Goal: Check status: Check status

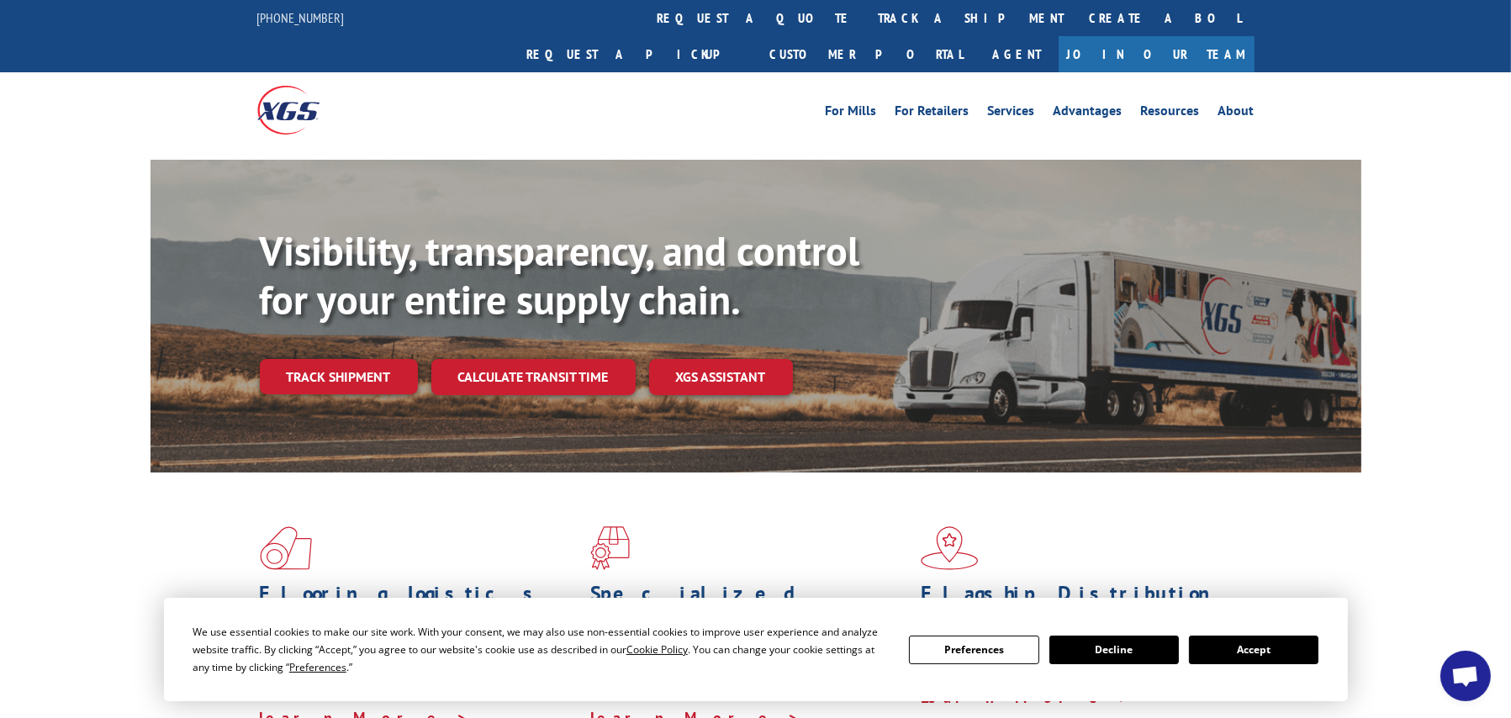
click at [356, 363] on div "Visibility, transparency, and control for your entire supply chain. Track shipm…" at bounding box center [810, 344] width 1101 height 235
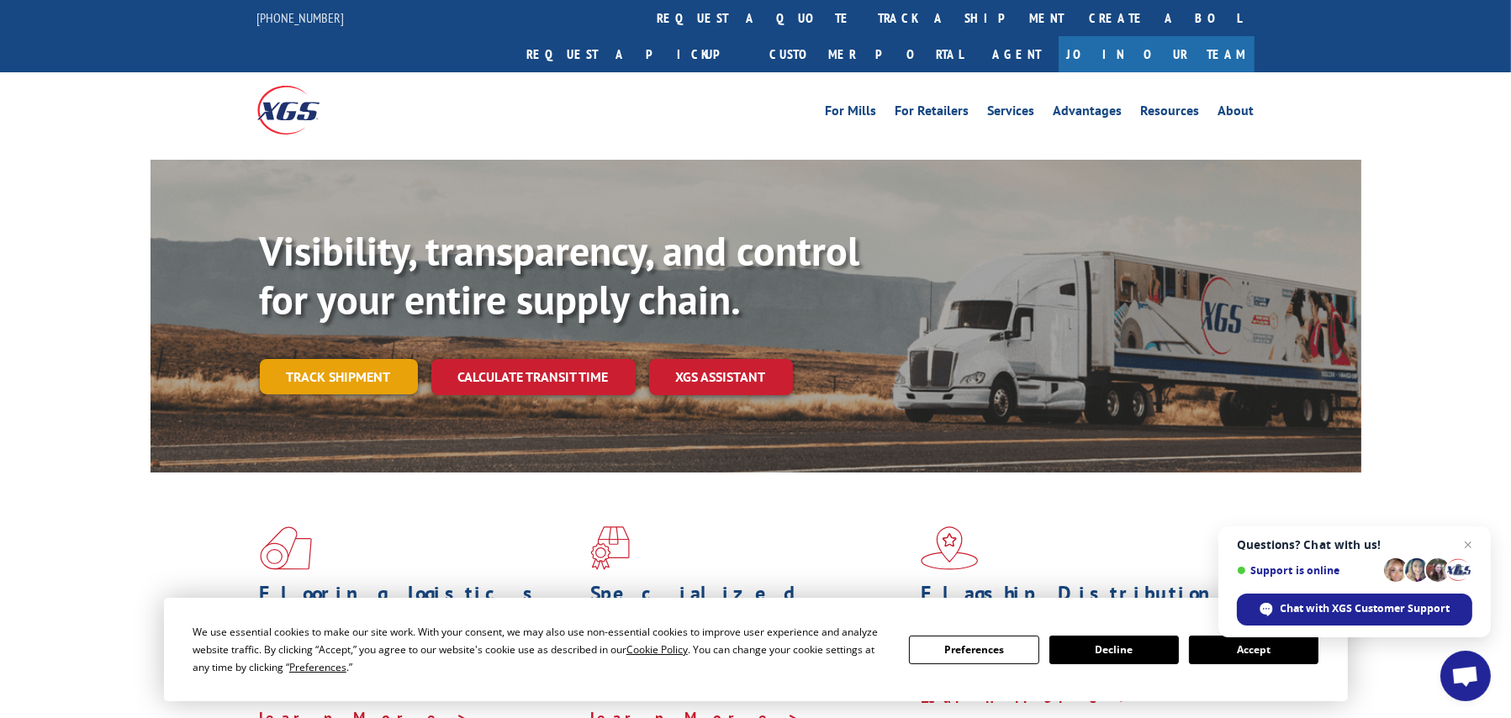
click at [363, 359] on link "Track shipment" at bounding box center [339, 376] width 158 height 35
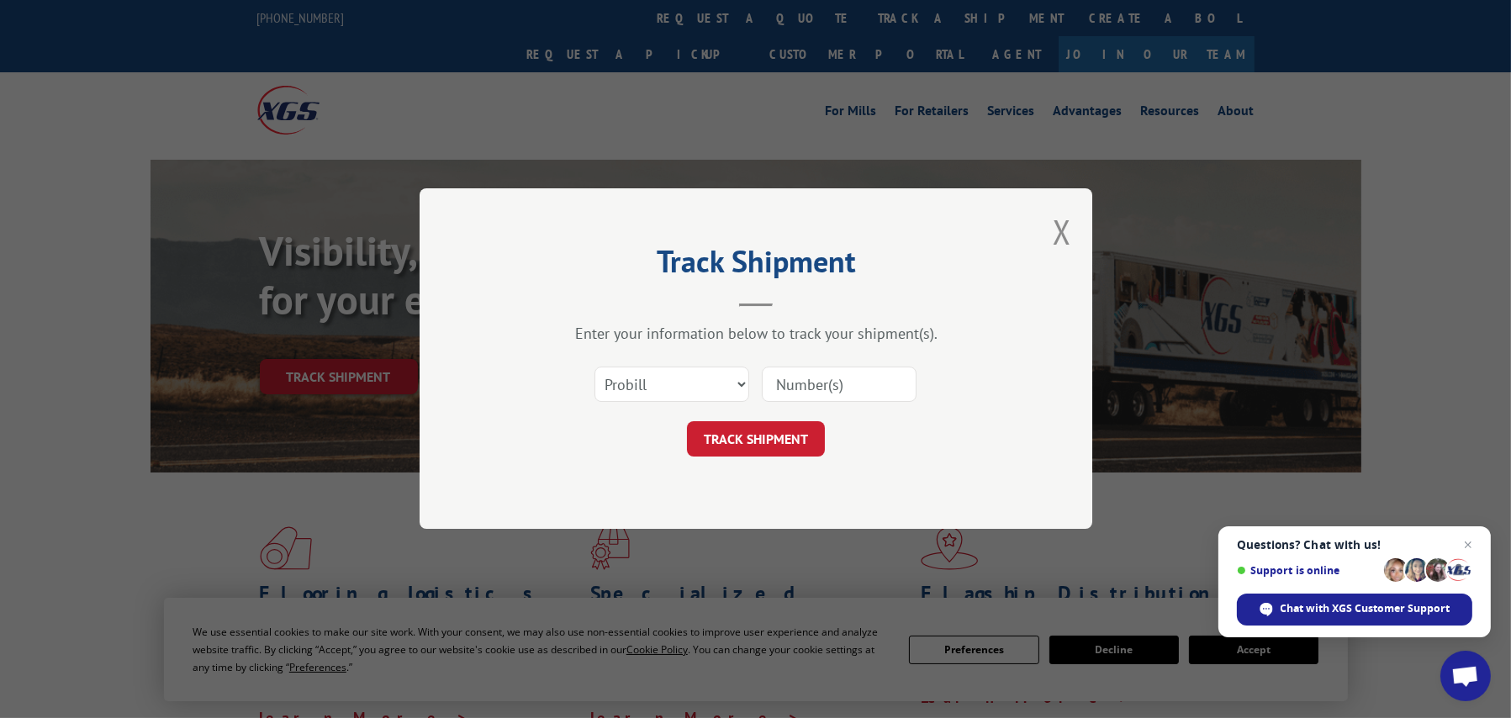
click at [799, 385] on input at bounding box center [839, 384] width 155 height 35
paste input "17521209"
type input "17521209"
click at [734, 382] on select "Select category... Probill BOL PO" at bounding box center [671, 384] width 155 height 35
click at [594, 367] on select "Select category... Probill BOL PO" at bounding box center [671, 384] width 155 height 35
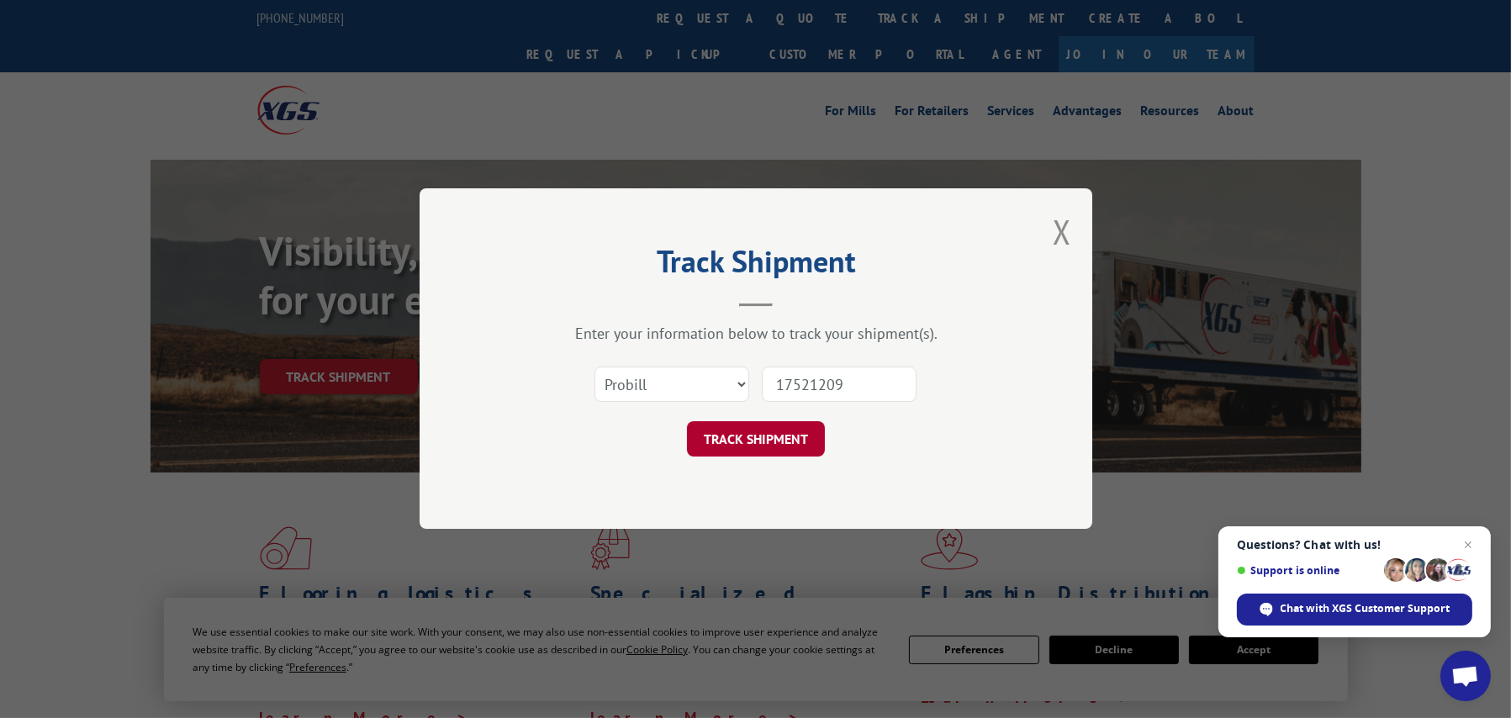
click at [770, 435] on button "TRACK SHIPMENT" at bounding box center [756, 439] width 138 height 35
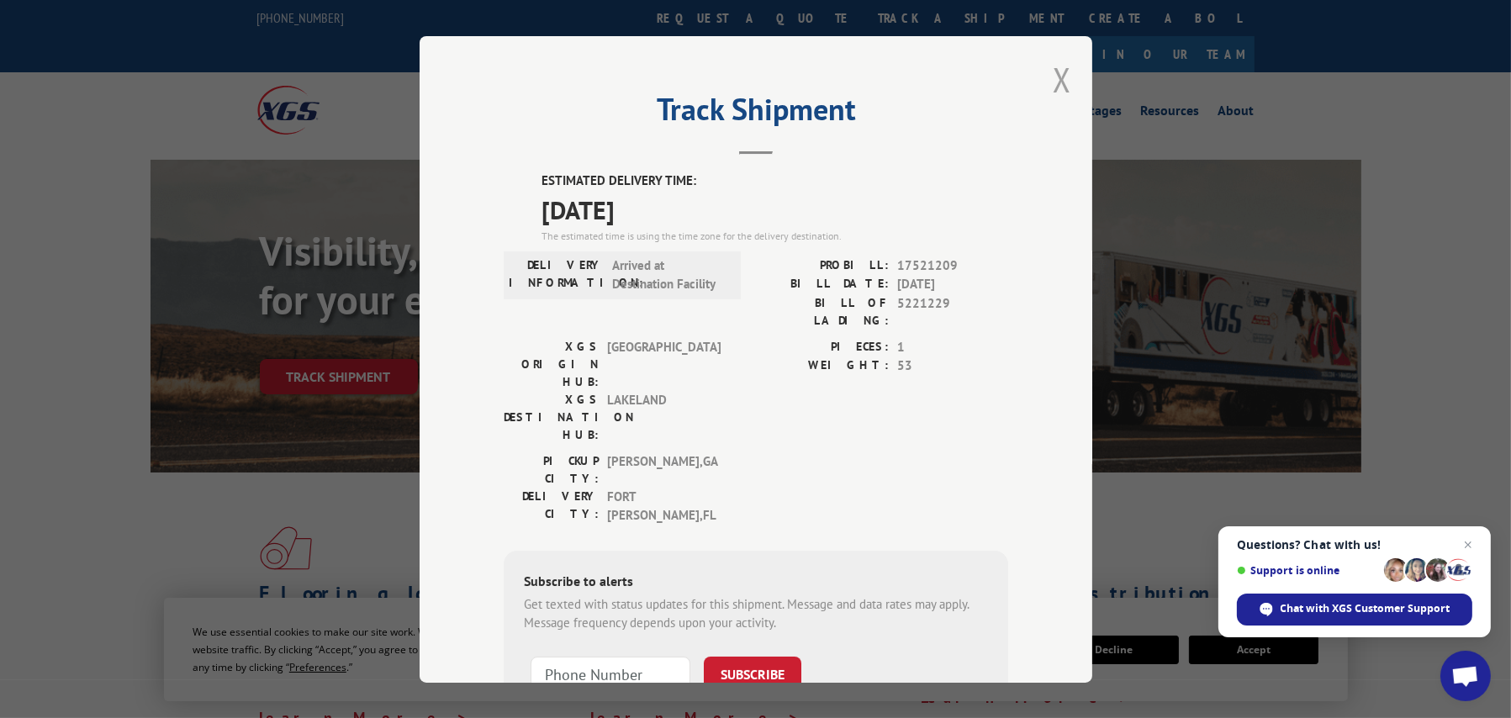
click at [1052, 85] on button "Close modal" at bounding box center [1061, 79] width 18 height 45
